Goal: Information Seeking & Learning: Find specific fact

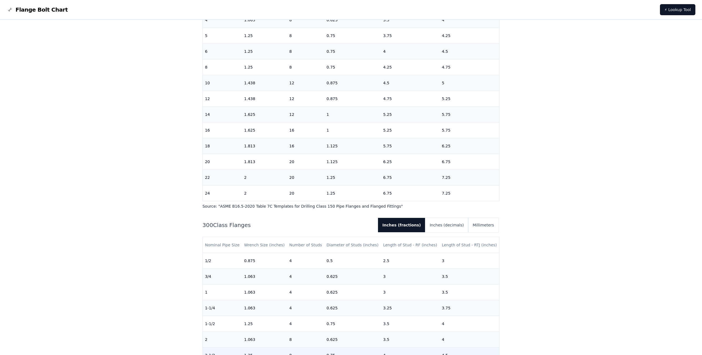
scroll to position [166, 0]
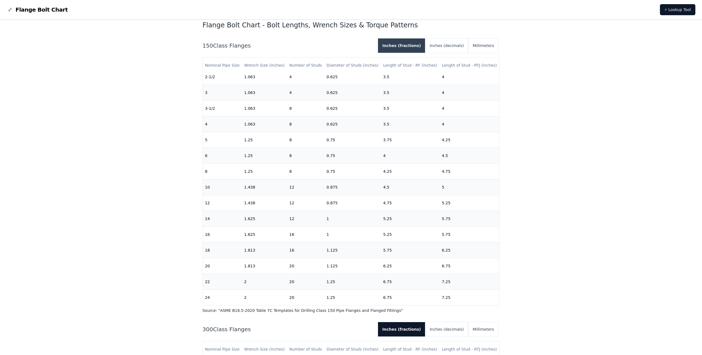
click at [411, 46] on button "Inches (fractions)" at bounding box center [401, 45] width 47 height 14
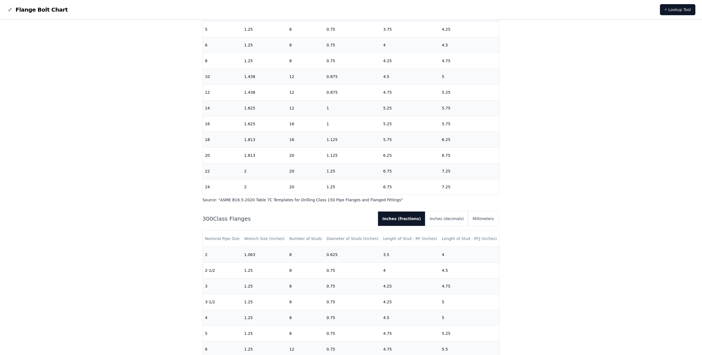
scroll to position [83, 0]
click at [418, 217] on button "Inches (fractions)" at bounding box center [401, 219] width 47 height 14
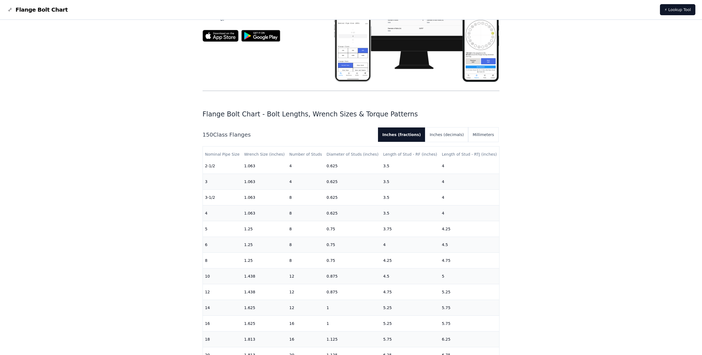
scroll to position [0, 0]
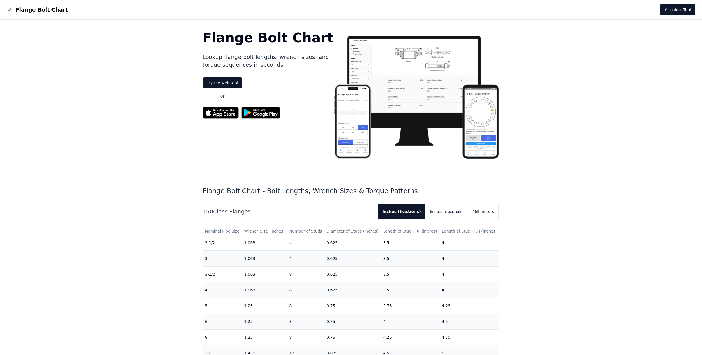
click at [447, 210] on button "Inches (decimals)" at bounding box center [446, 211] width 43 height 14
click at [416, 211] on button "Inches (fractions)" at bounding box center [399, 211] width 43 height 14
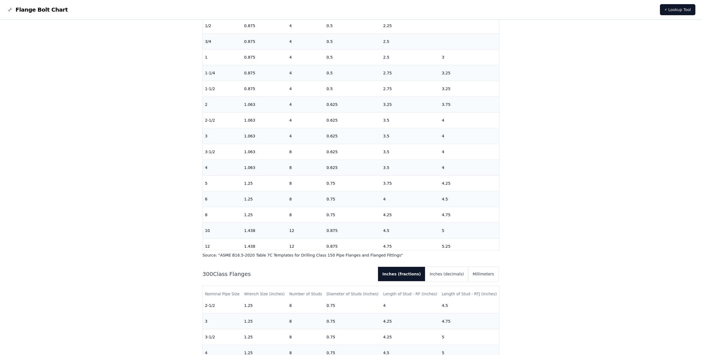
drag, startPoint x: 342, startPoint y: 124, endPoint x: 190, endPoint y: 144, distance: 153.5
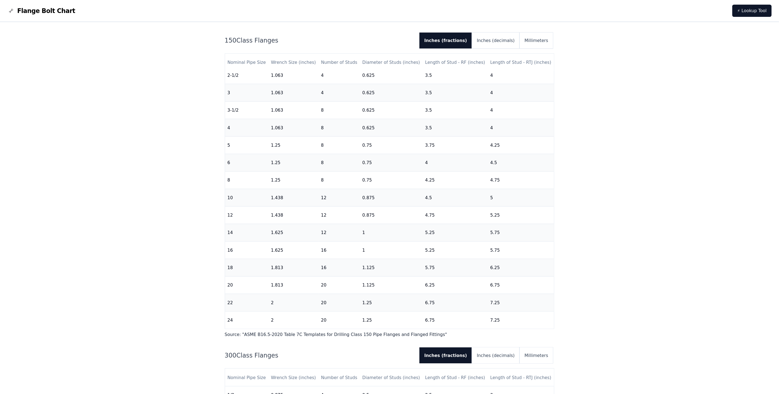
scroll to position [166, 0]
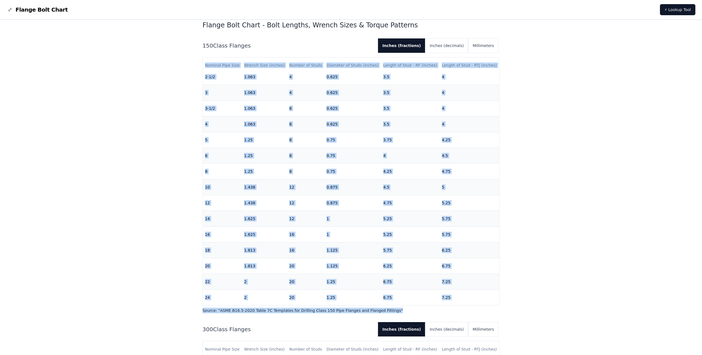
drag, startPoint x: 189, startPoint y: 60, endPoint x: 513, endPoint y: 306, distance: 406.6
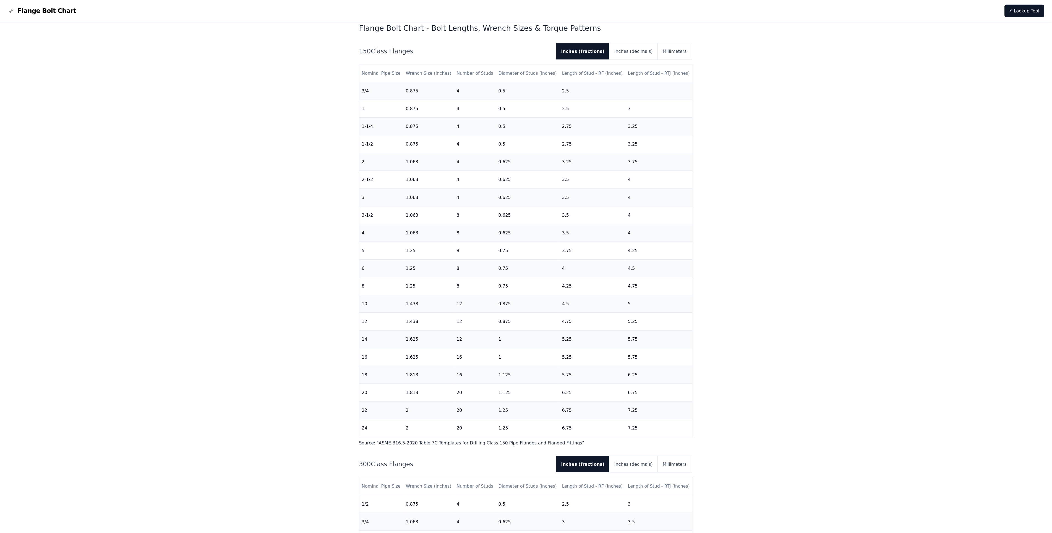
scroll to position [0, 0]
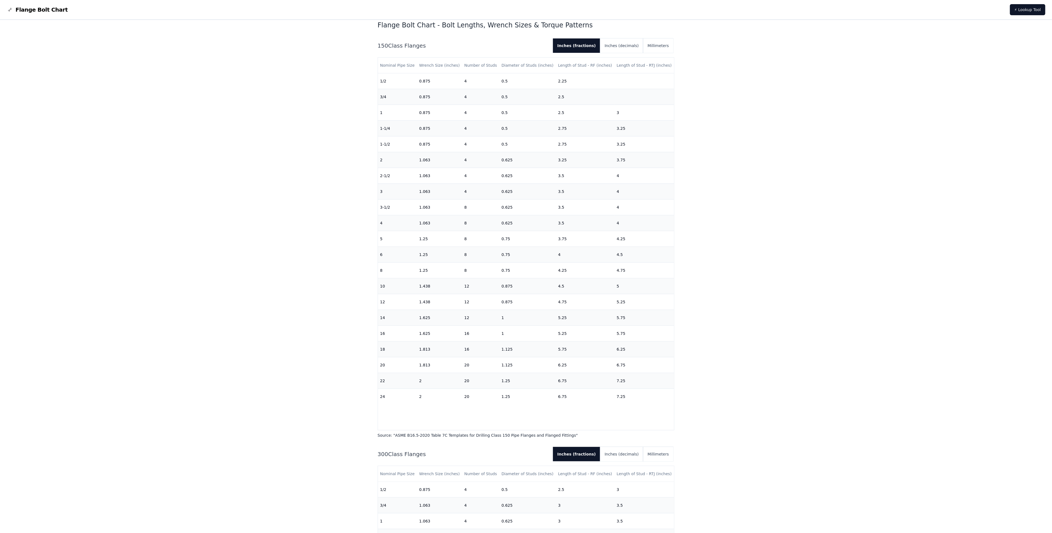
drag, startPoint x: 1043, startPoint y: 0, endPoint x: 607, endPoint y: 346, distance: 557.0
drag, startPoint x: 607, startPoint y: 346, endPoint x: 756, endPoint y: 266, distance: 169.9
drag, startPoint x: 756, startPoint y: 266, endPoint x: 373, endPoint y: 39, distance: 445.5
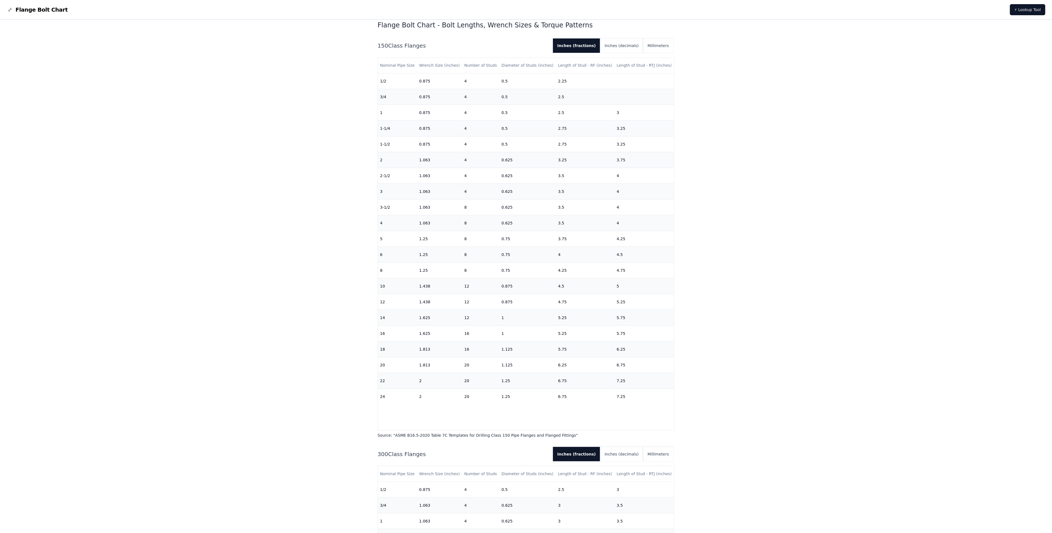
drag, startPoint x: 353, startPoint y: 36, endPoint x: 917, endPoint y: 183, distance: 582.3
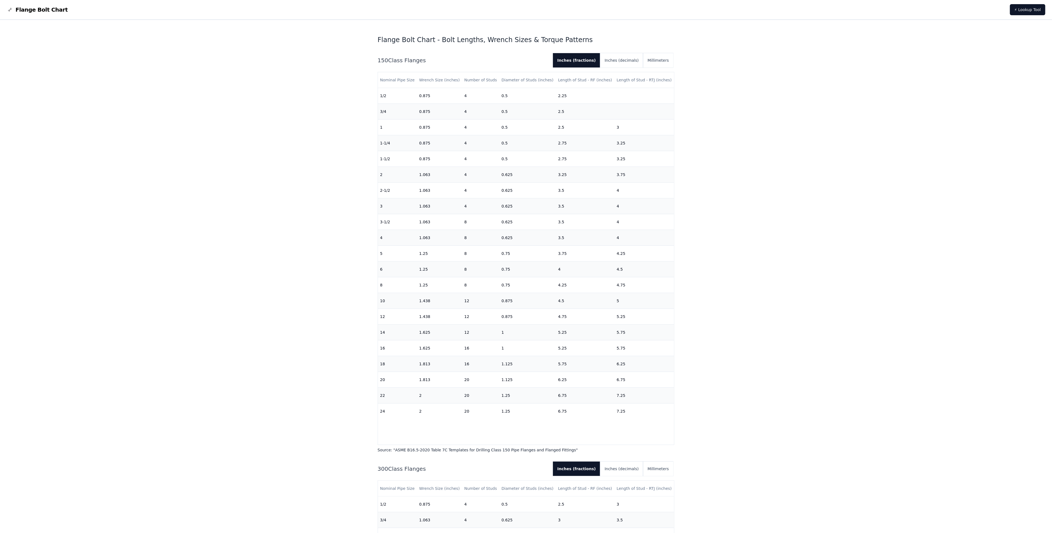
scroll to position [166, 0]
